Goal: Transaction & Acquisition: Purchase product/service

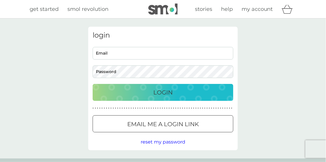
click at [152, 124] on p "Email me a login link" at bounding box center [163, 123] width 72 height 9
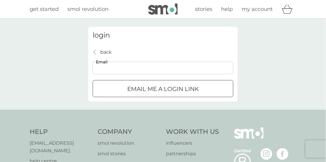
click at [125, 67] on input "Email" at bounding box center [163, 68] width 141 height 13
type input "helen.gregory68@yahoo.co.uk"
click at [156, 89] on div "submit" at bounding box center [162, 89] width 21 height 6
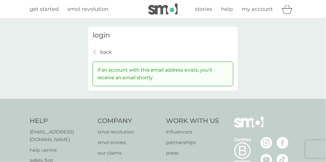
click at [106, 53] on p "back" at bounding box center [105, 52] width 11 height 8
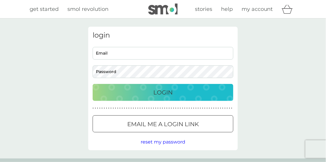
click at [158, 143] on span "reset my password" at bounding box center [163, 142] width 45 height 6
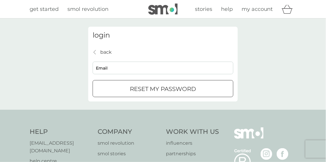
click at [140, 70] on input "Email" at bounding box center [163, 68] width 141 height 13
type input "helen.gregory68@yahoo.co.uk"
click at [146, 87] on p "reset my password" at bounding box center [163, 88] width 66 height 9
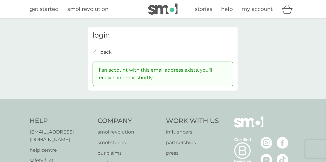
click at [95, 52] on icon "back" at bounding box center [95, 52] width 2 height 5
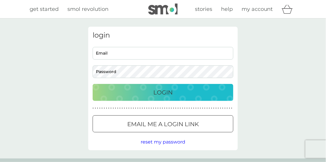
click at [126, 51] on input "Email" at bounding box center [163, 53] width 141 height 13
type input "helen.gregory68@yahoo.co.uk"
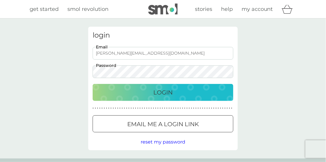
click at [143, 91] on div "Login" at bounding box center [162, 92] width 129 height 9
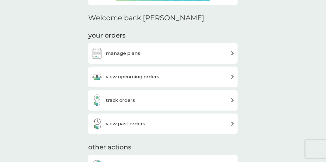
scroll to position [176, 0]
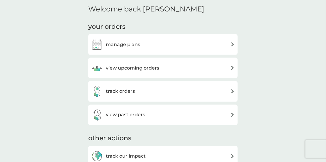
click at [118, 68] on h3 "view upcoming orders" at bounding box center [132, 68] width 53 height 8
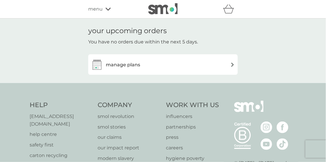
click at [115, 65] on h3 "manage plans" at bounding box center [123, 65] width 34 height 8
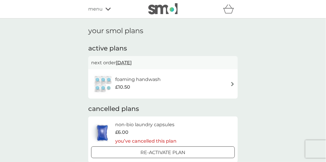
click at [138, 78] on h6 "foaming handwash" at bounding box center [137, 80] width 45 height 8
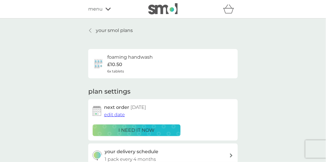
scroll to position [29, 0]
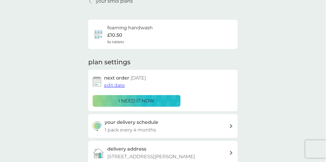
click at [133, 101] on p "i need it now" at bounding box center [137, 101] width 36 height 8
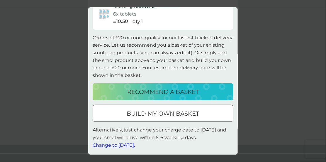
scroll to position [0, 0]
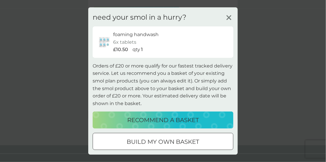
click at [141, 49] on p "1" at bounding box center [142, 50] width 2 height 8
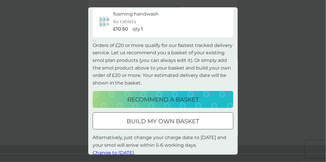
scroll to position [28, 0]
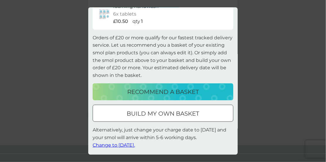
click at [136, 113] on p "build my own basket" at bounding box center [163, 113] width 72 height 9
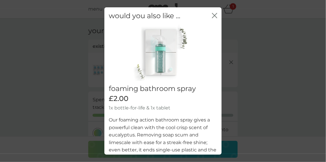
click at [212, 16] on icon "close" at bounding box center [214, 15] width 5 height 5
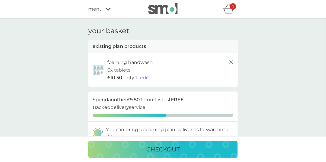
click at [142, 77] on span "edit" at bounding box center [144, 78] width 9 height 6
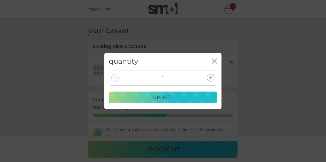
click at [210, 76] on icon at bounding box center [211, 78] width 4 height 4
click at [179, 98] on div "update" at bounding box center [163, 98] width 101 height 8
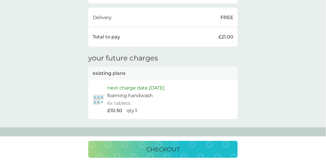
scroll to position [205, 0]
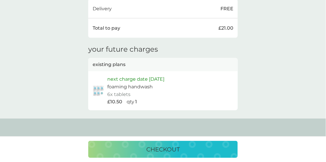
click at [162, 148] on p "checkout" at bounding box center [162, 149] width 33 height 9
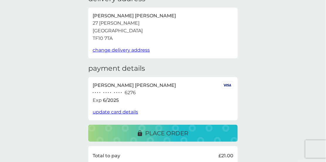
scroll to position [88, 0]
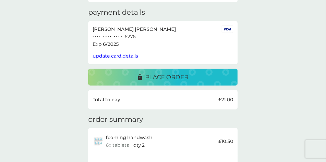
click at [125, 56] on span "update card details" at bounding box center [115, 56] width 45 height 6
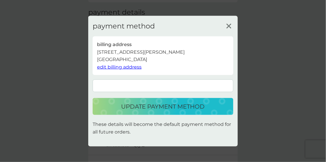
click at [138, 103] on p "update payment method" at bounding box center [163, 106] width 84 height 9
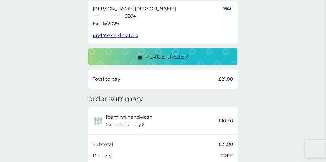
scroll to position [91, 0]
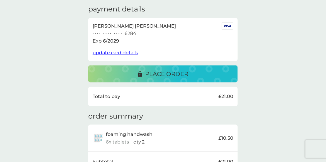
click at [160, 72] on p "place order" at bounding box center [166, 73] width 43 height 9
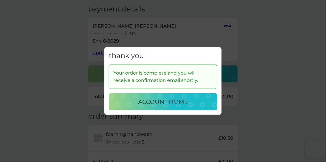
click at [153, 103] on p "account home" at bounding box center [163, 101] width 50 height 9
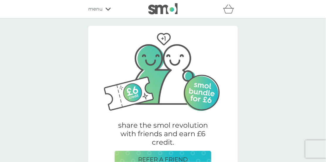
click at [109, 9] on icon at bounding box center [108, 9] width 5 height 3
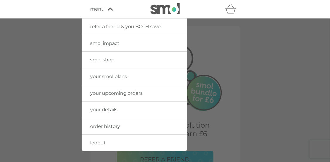
click at [98, 142] on span "logout" at bounding box center [99, 143] width 16 height 6
